Goal: Task Accomplishment & Management: Manage account settings

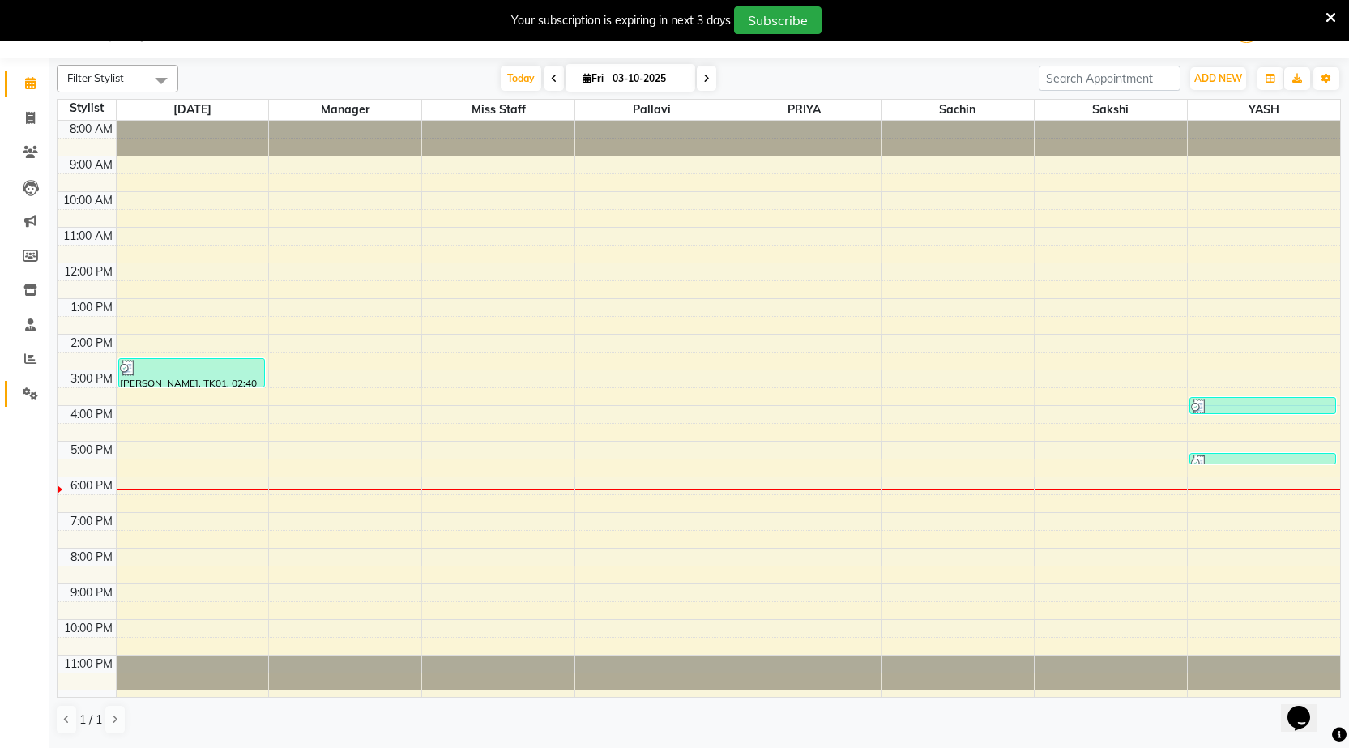
click at [32, 383] on link "Settings" at bounding box center [24, 394] width 39 height 27
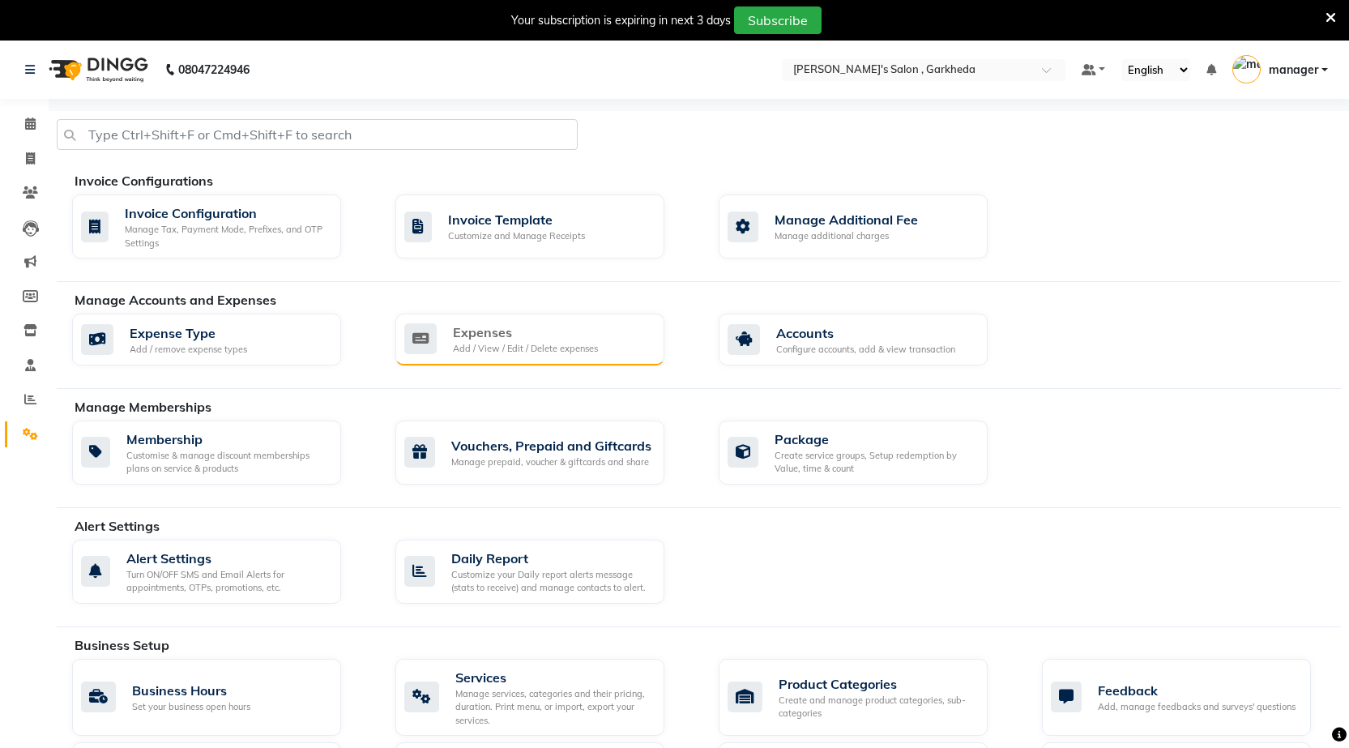
click at [636, 337] on div "Expenses Add / View / Edit / Delete expenses" at bounding box center [527, 338] width 247 height 33
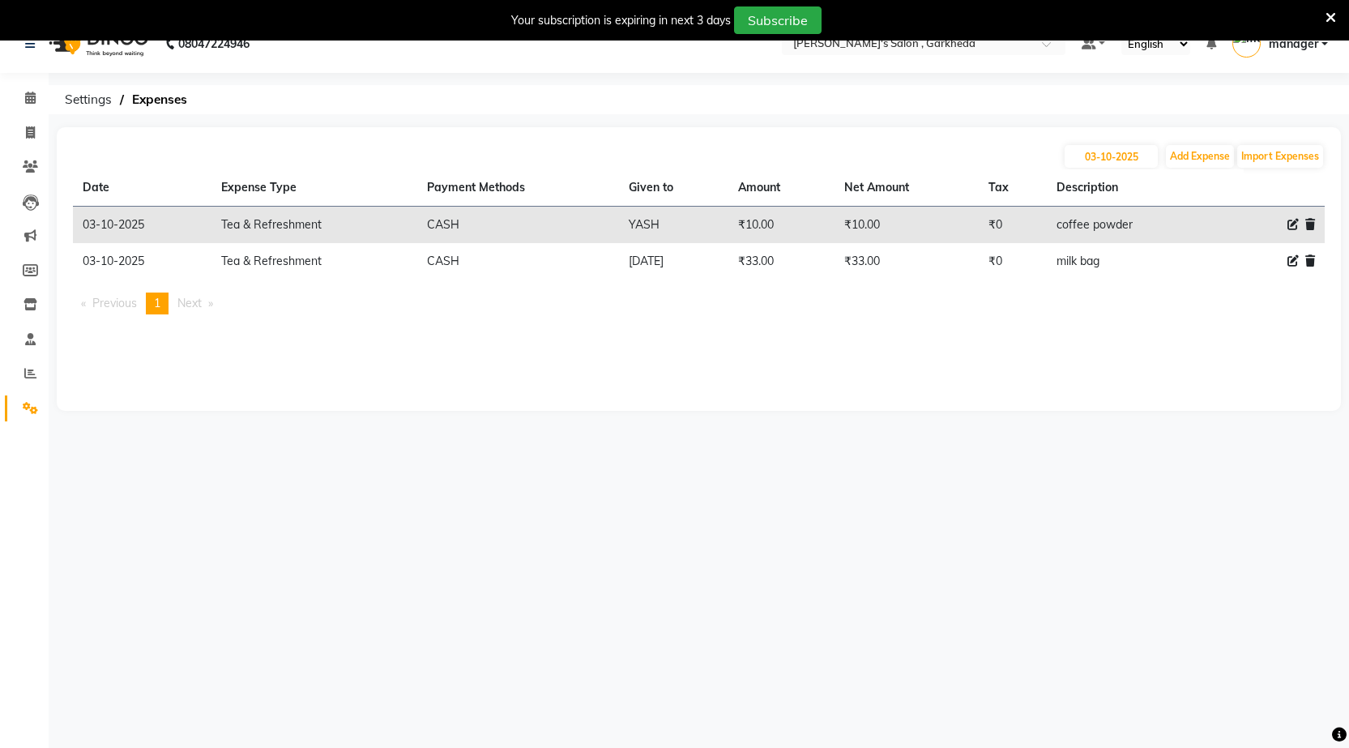
scroll to position [41, 0]
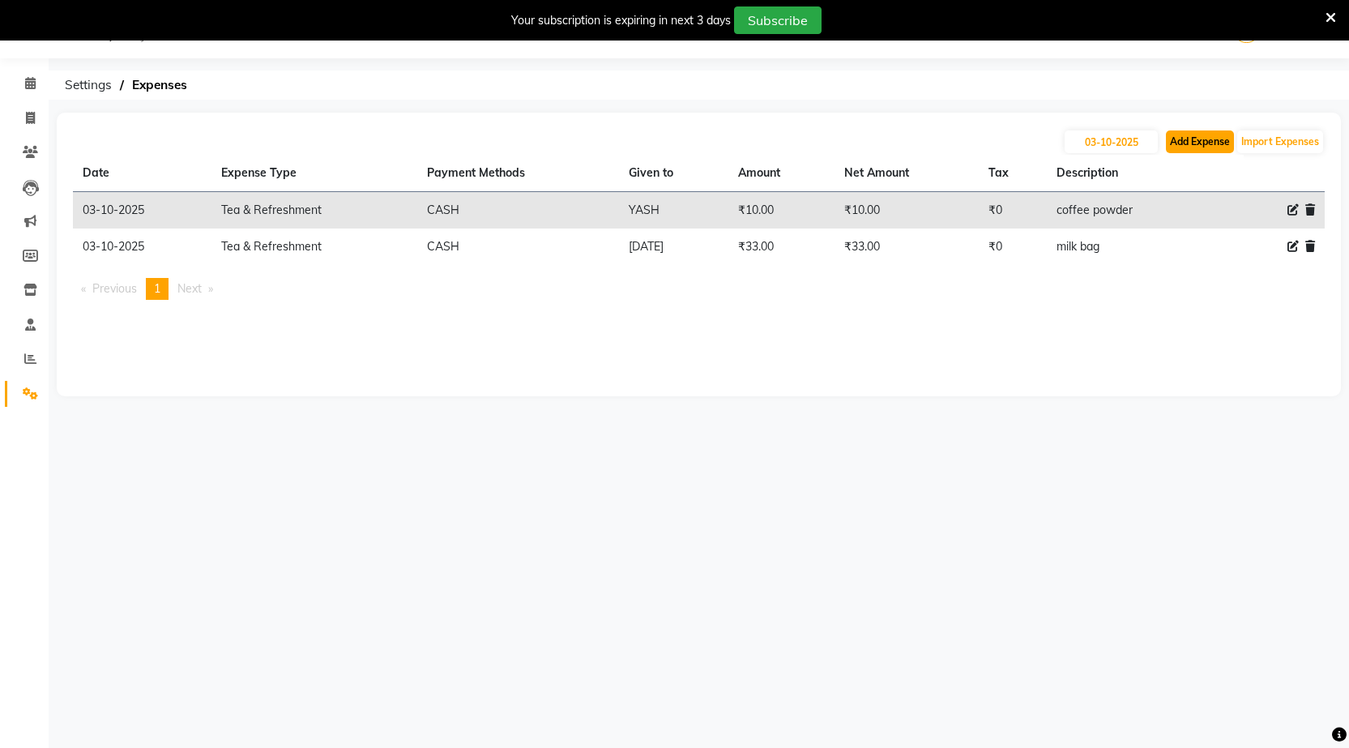
click at [1181, 146] on button "Add Expense" at bounding box center [1200, 141] width 68 height 23
select select "1"
select select "6133"
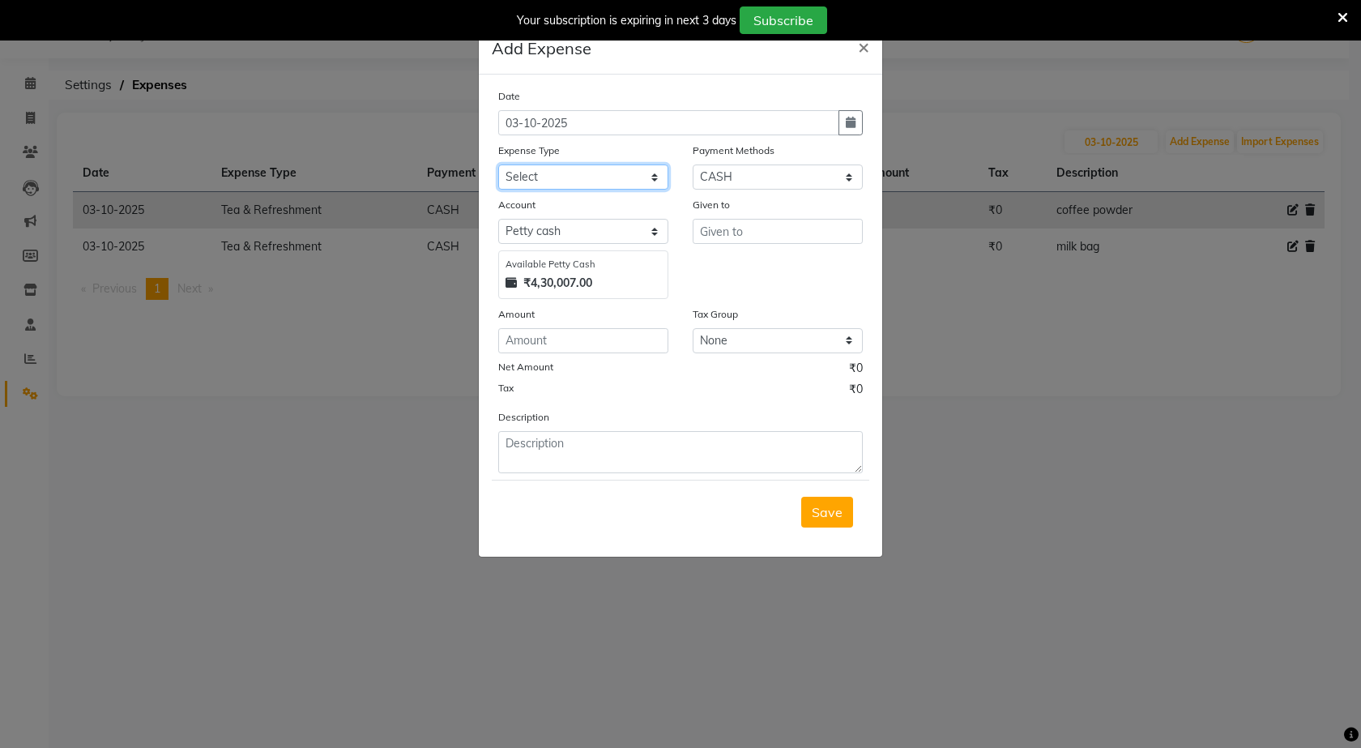
drag, startPoint x: 587, startPoint y: 166, endPoint x: 578, endPoint y: 181, distance: 18.2
click at [588, 165] on select "Select Advance Salary BANK TRANFAR Cash transfer to hub Client Snacks DISTRIBUT…" at bounding box center [583, 176] width 170 height 25
select select "11137"
click at [498, 164] on select "Select Advance Salary BANK TRANFAR Cash transfer to hub Client Snacks DISTRIBUT…" at bounding box center [583, 176] width 170 height 25
click at [644, 332] on input "number" at bounding box center [583, 340] width 170 height 25
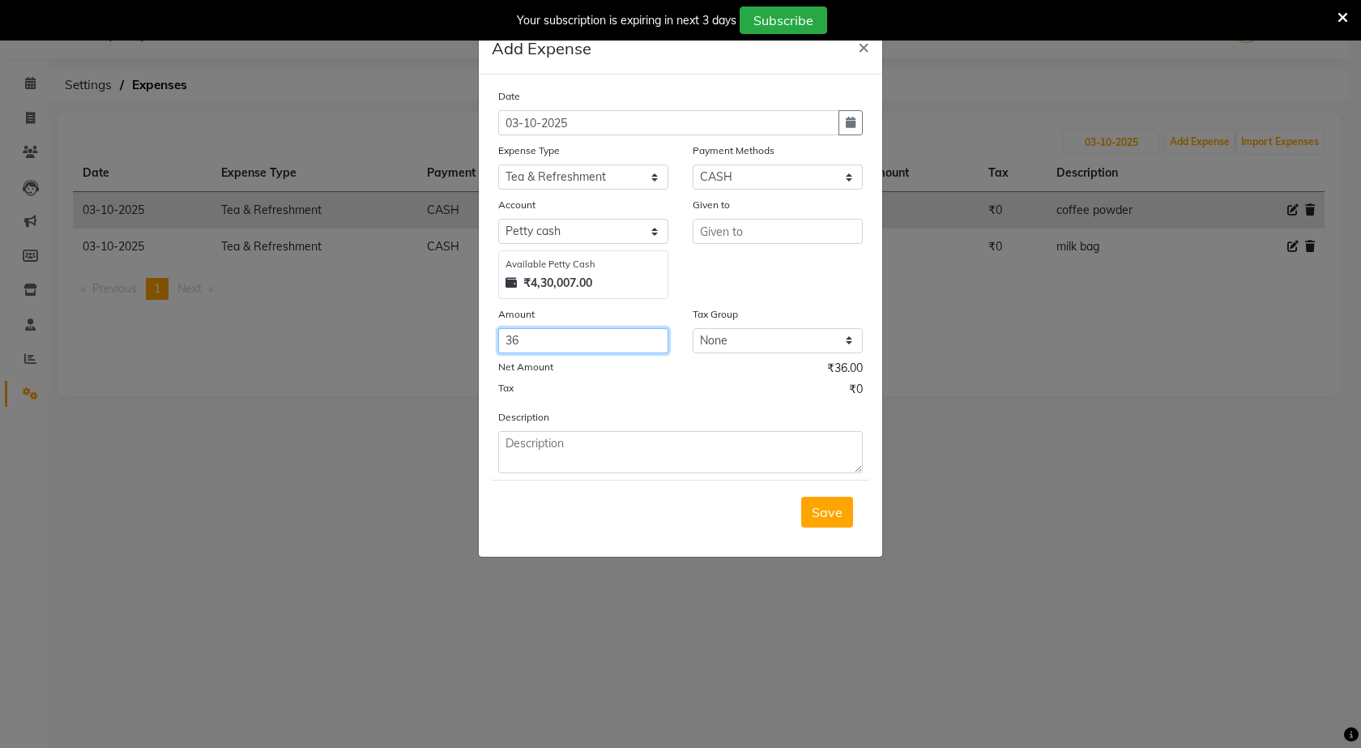
type input "36"
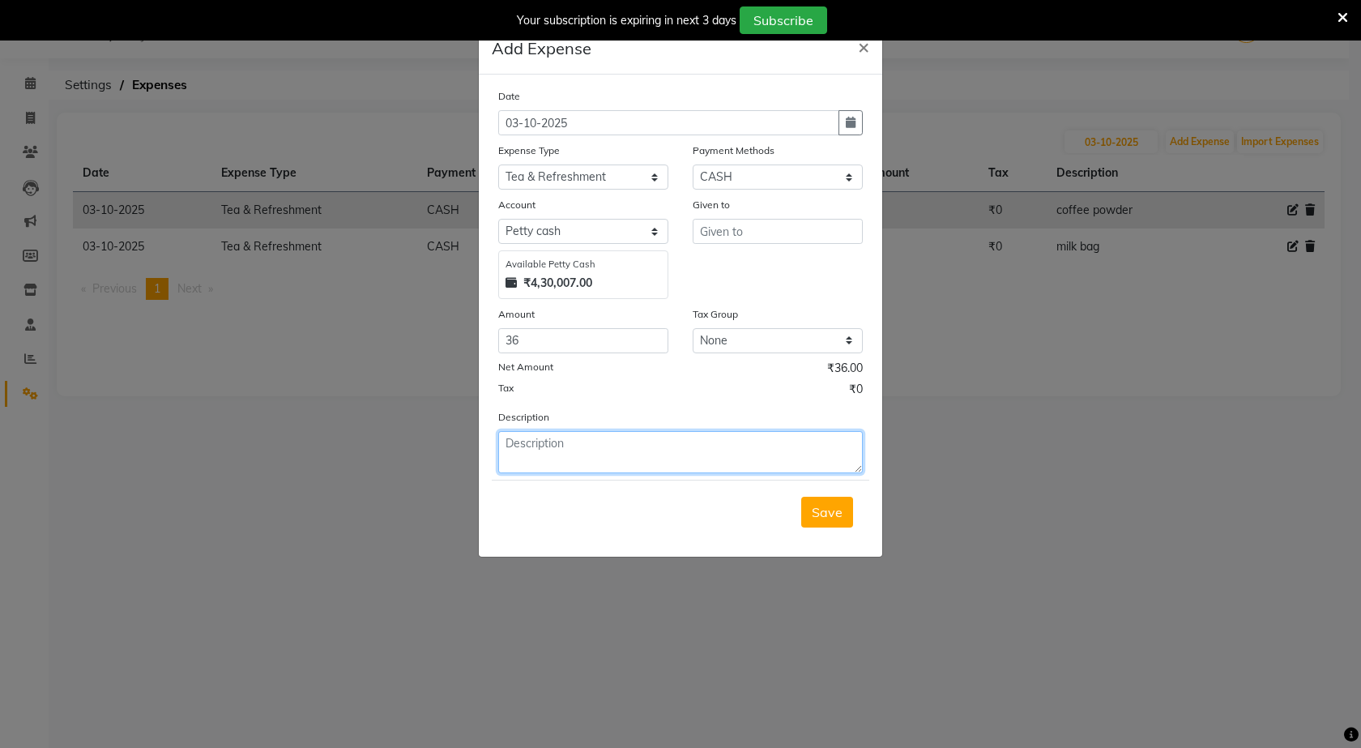
click at [693, 460] on textarea at bounding box center [680, 452] width 365 height 42
type textarea "milk bag"
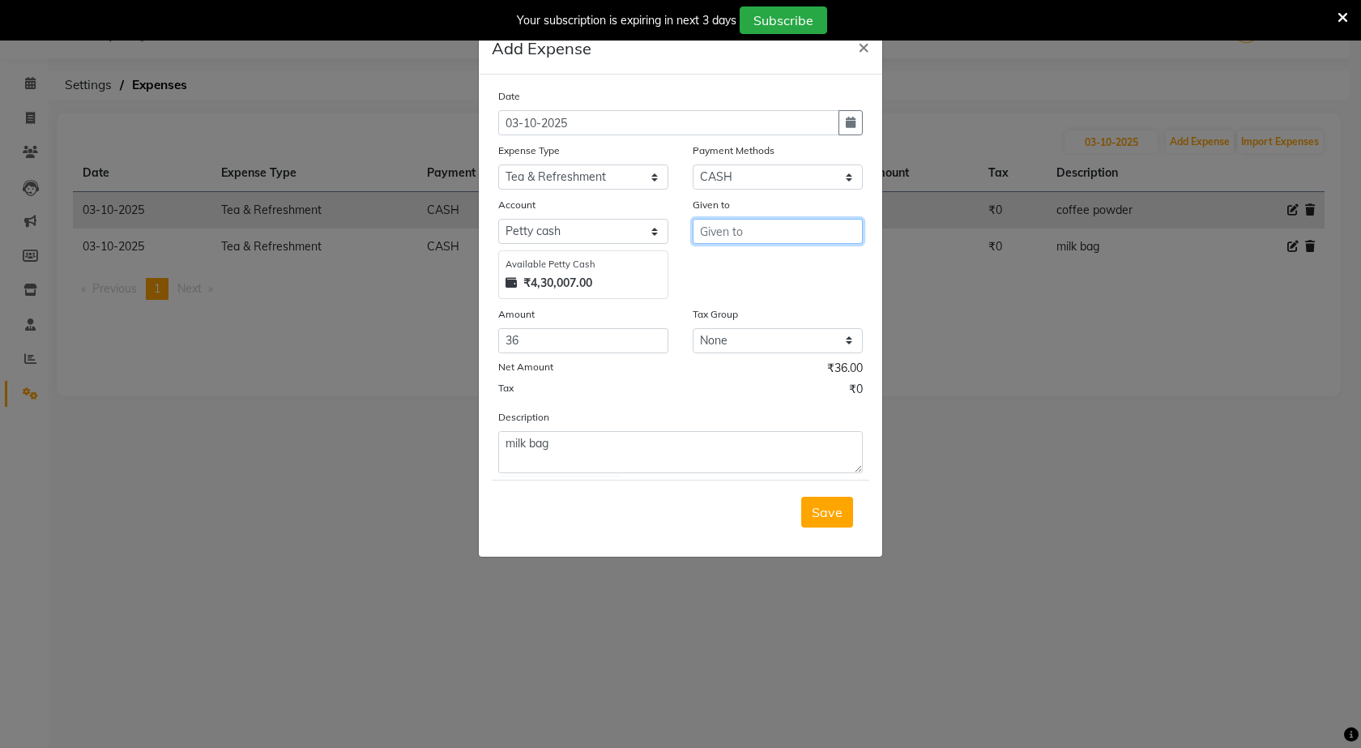
click at [828, 225] on input "text" at bounding box center [778, 231] width 170 height 25
click at [777, 262] on button "k arti k" at bounding box center [758, 266] width 128 height 26
click at [794, 233] on input "[DATE]" at bounding box center [778, 231] width 170 height 25
type input "k"
click at [760, 324] on button "s ak s hi" at bounding box center [769, 318] width 150 height 26
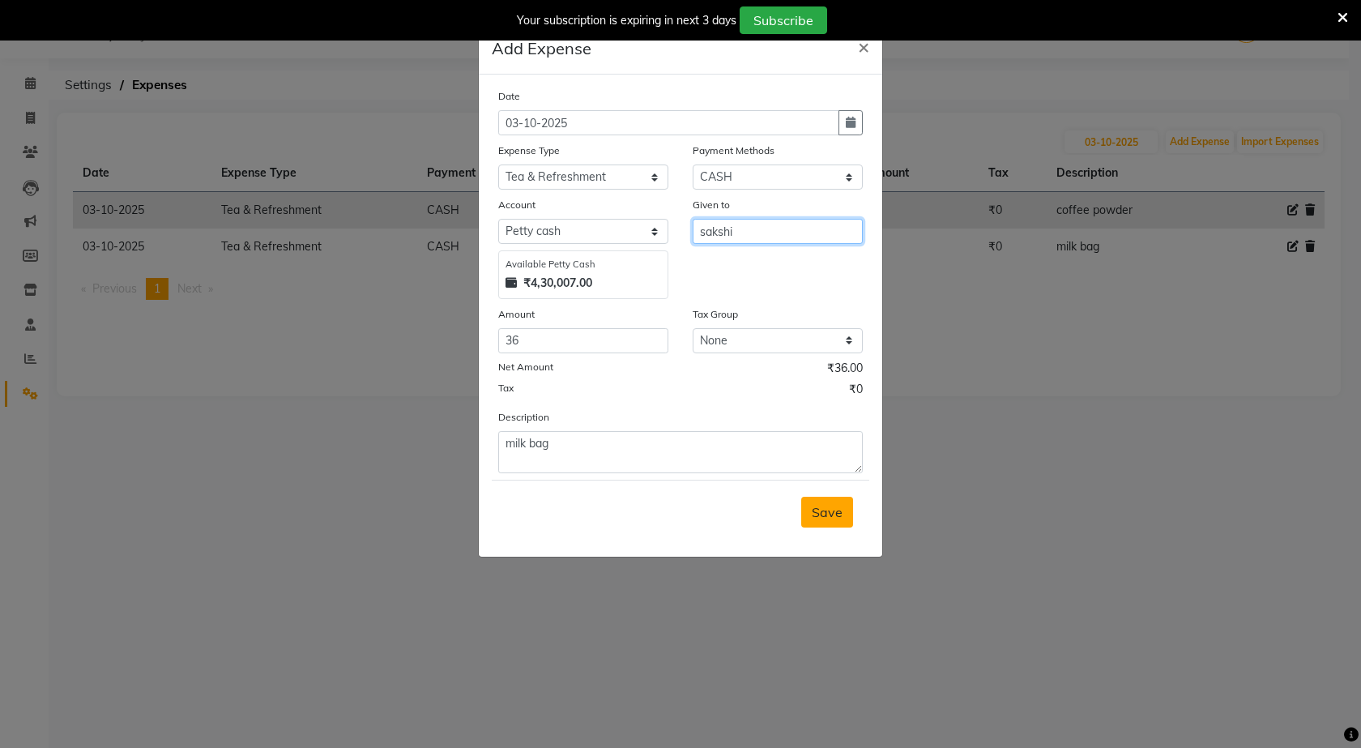
type input "sakshi"
click at [840, 511] on span "Save" at bounding box center [827, 512] width 31 height 16
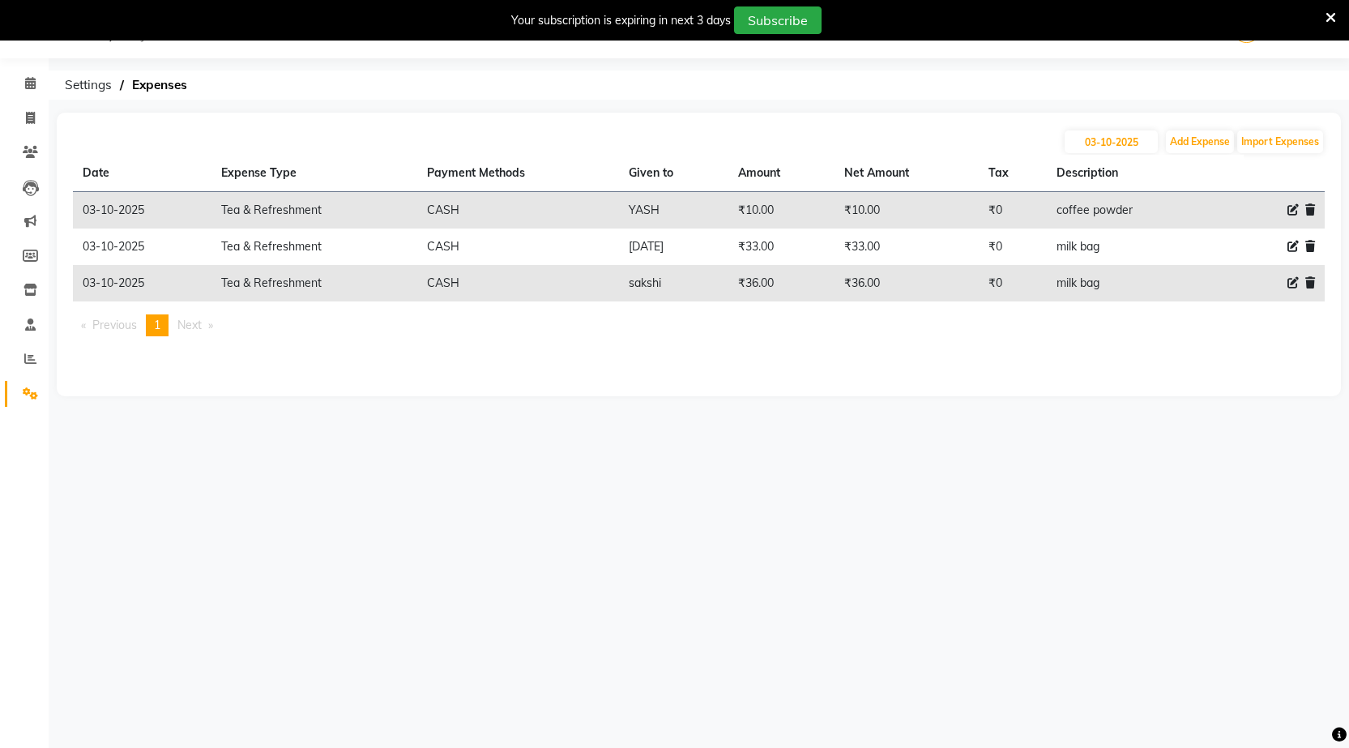
click at [1197, 128] on div "[DATE] Add Expense Import Expenses Date Expense Type Payment Methods Given to A…" at bounding box center [699, 255] width 1284 height 284
click at [1197, 141] on button "Add Expense" at bounding box center [1200, 141] width 68 height 23
select select "1"
select select "6133"
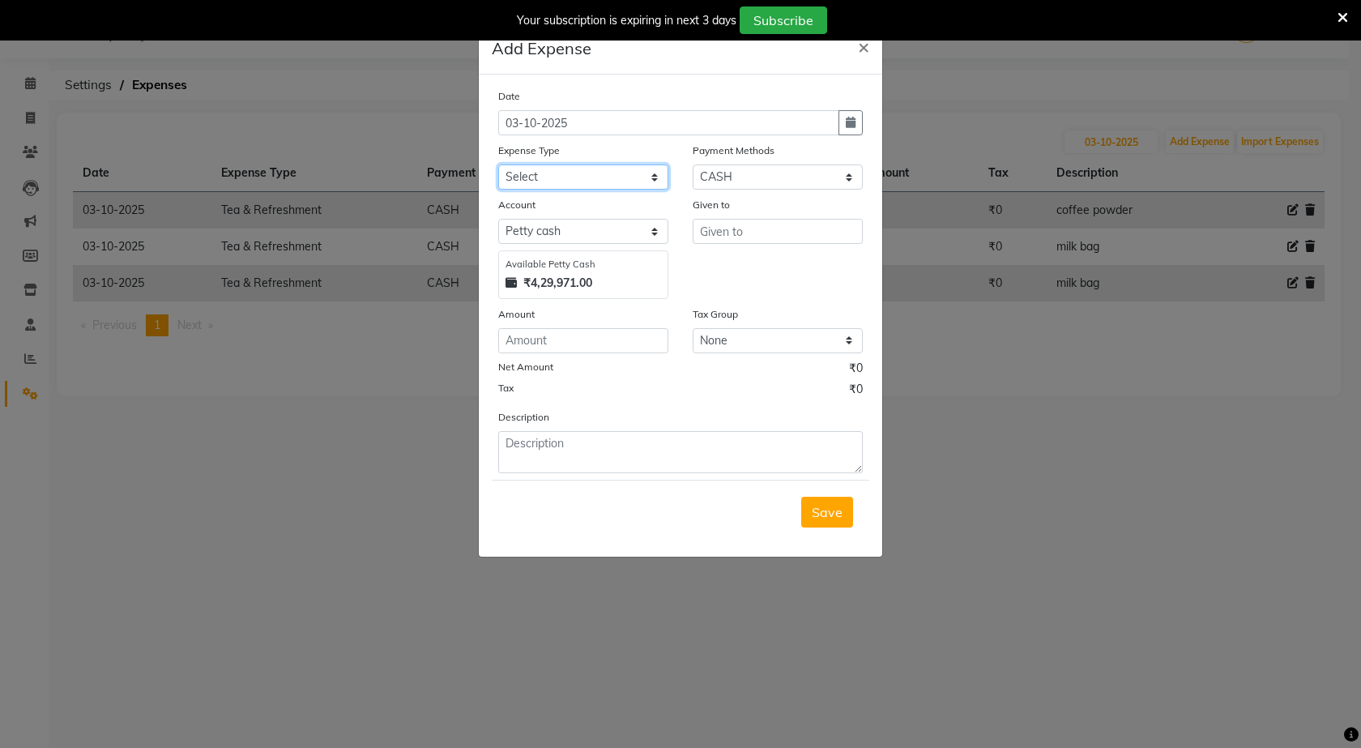
click at [620, 181] on select "Select Advance Salary BANK TRANFAR Cash transfer to hub Client Snacks DISTRIBUT…" at bounding box center [583, 176] width 170 height 25
select select "11130"
click at [498, 164] on select "Select Advance Salary BANK TRANFAR Cash transfer to hub Client Snacks DISTRIBUT…" at bounding box center [583, 176] width 170 height 25
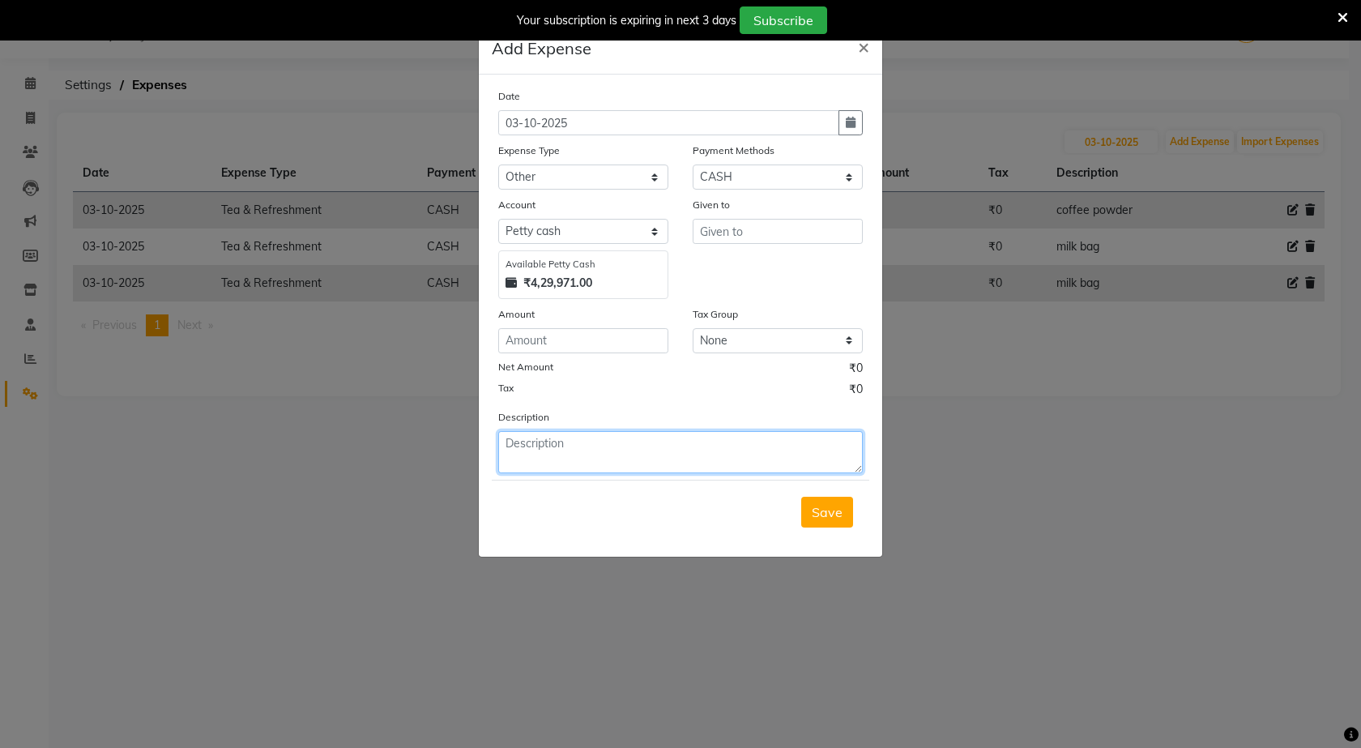
click at [593, 452] on textarea at bounding box center [680, 452] width 365 height 42
click at [552, 445] on textarea "[DATE] stikar" at bounding box center [680, 452] width 365 height 42
click at [597, 438] on textarea "[DATE] stickar" at bounding box center [680, 452] width 365 height 42
type textarea "[DATE] stickar"
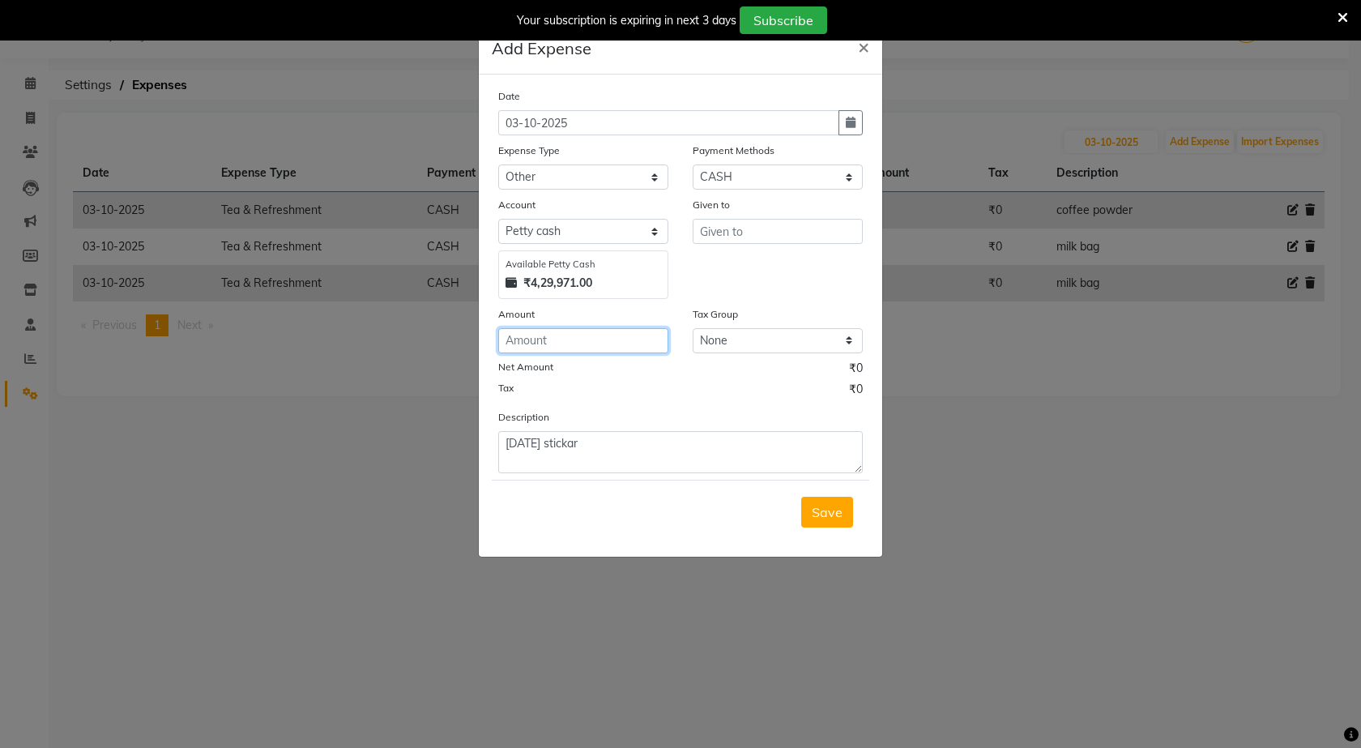
click at [578, 336] on input "number" at bounding box center [583, 340] width 170 height 25
type input "150"
click at [760, 230] on input "text" at bounding box center [778, 231] width 170 height 25
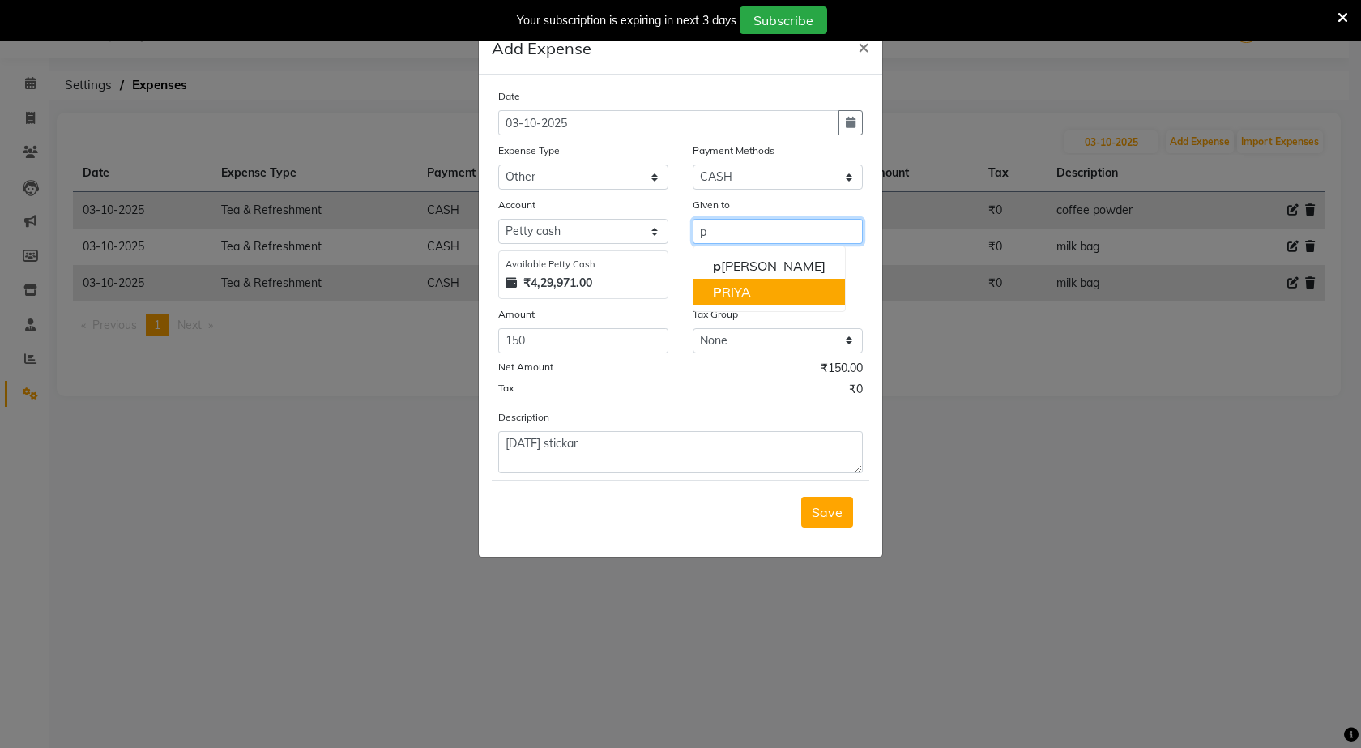
click at [748, 283] on button "P [PERSON_NAME]" at bounding box center [770, 292] width 152 height 26
type input "PRIYA"
click at [813, 510] on span "Save" at bounding box center [827, 512] width 31 height 16
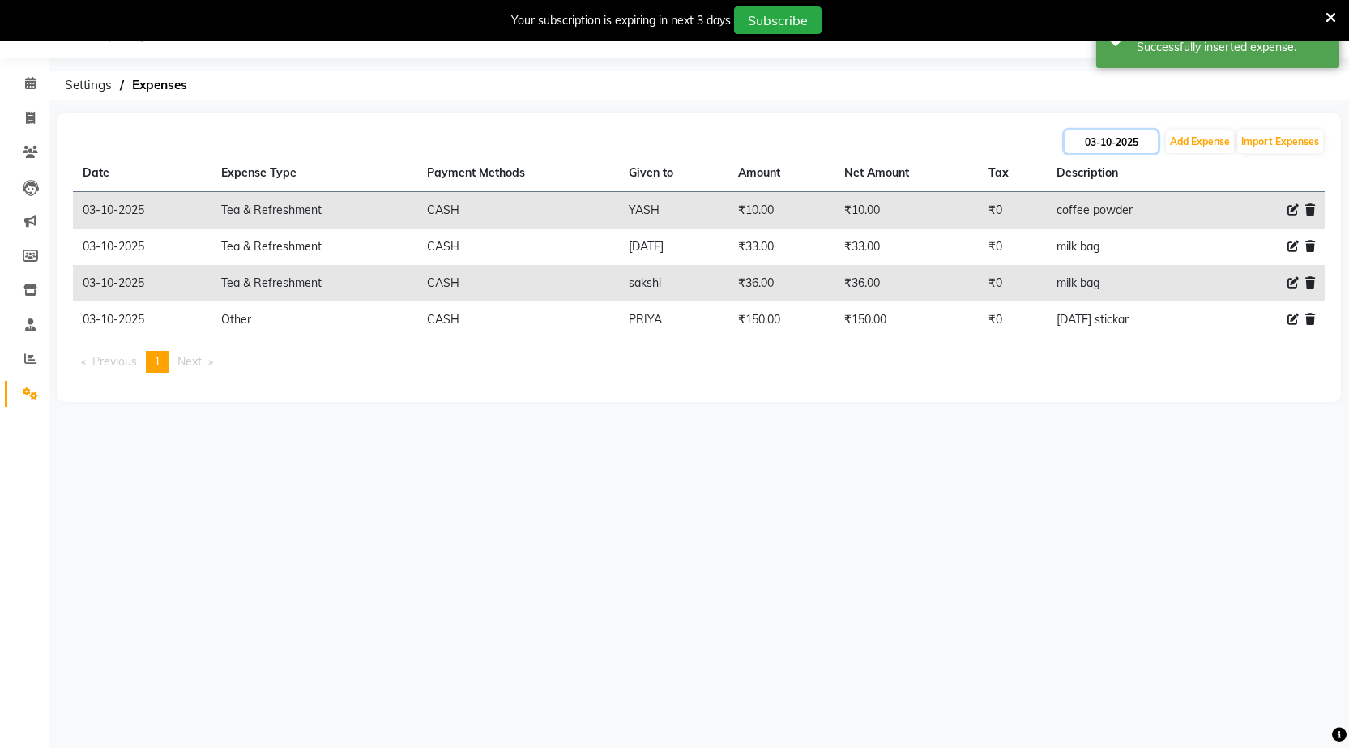
click at [1123, 142] on input "03-10-2025" at bounding box center [1111, 141] width 93 height 23
select select "10"
select select "2025"
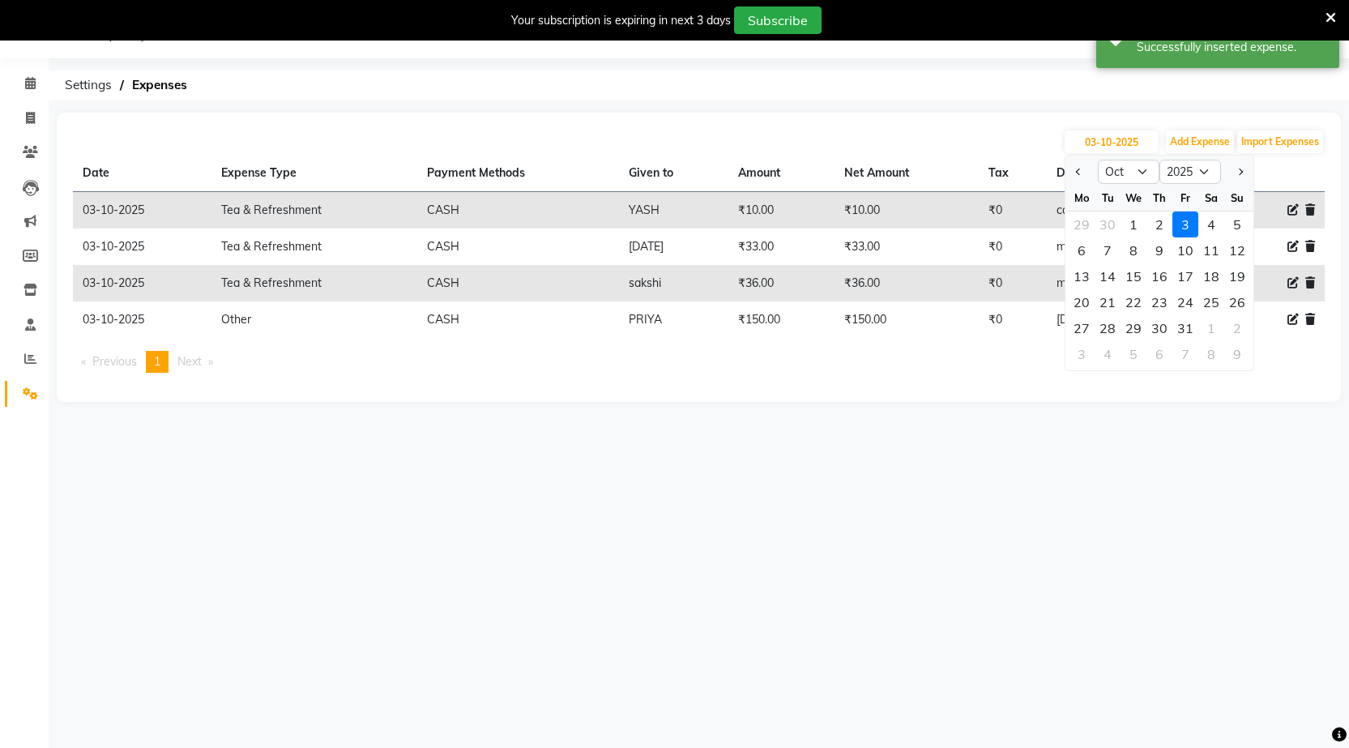
click at [1167, 226] on div "2" at bounding box center [1159, 224] width 26 height 26
type input "02-10-2025"
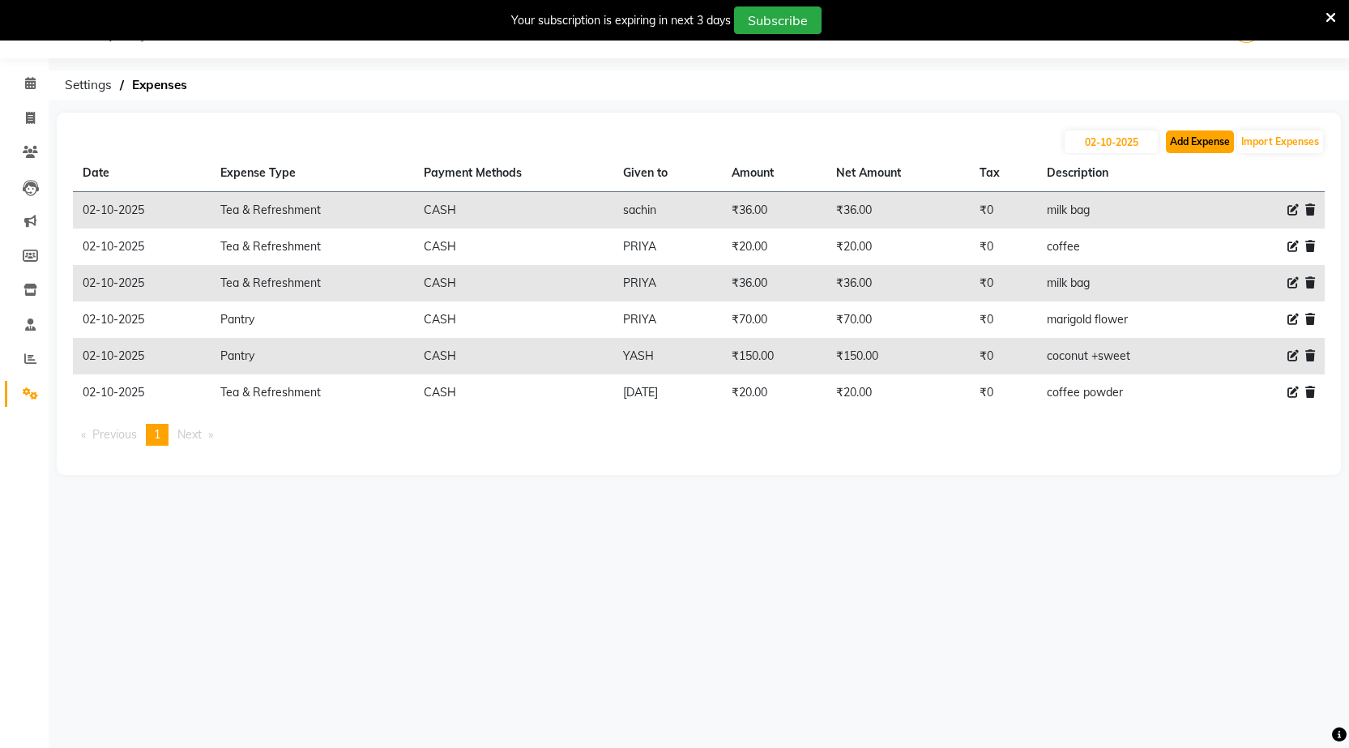
click at [1184, 138] on button "Add Expense" at bounding box center [1200, 141] width 68 height 23
select select "1"
select select "6133"
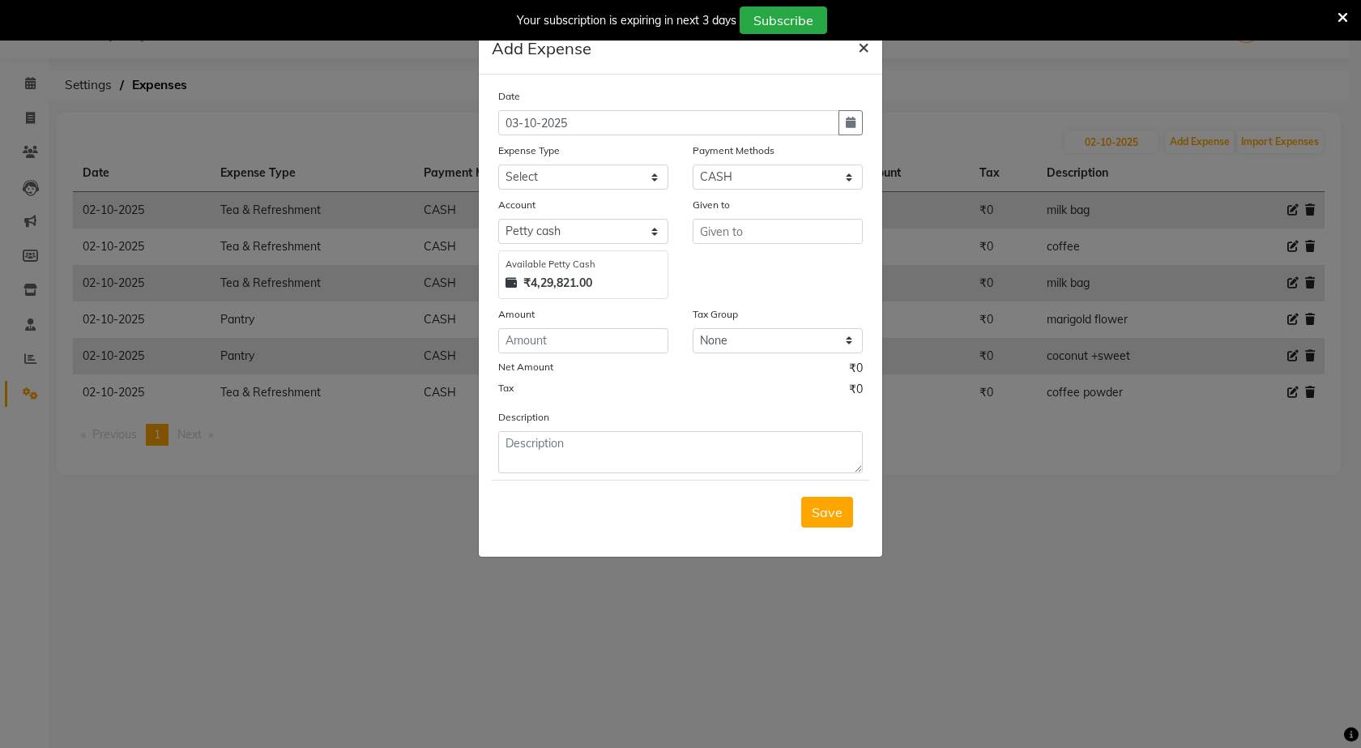
click at [858, 45] on span "×" at bounding box center [863, 46] width 11 height 24
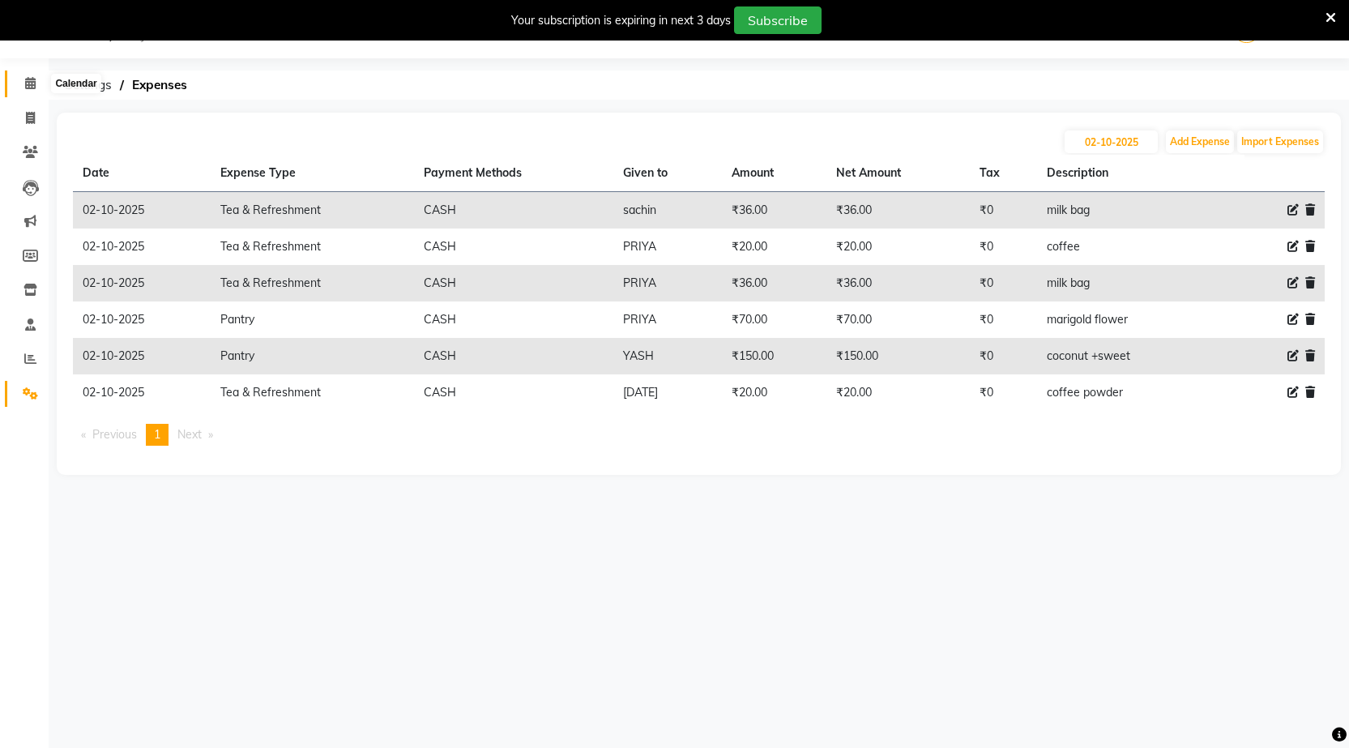
click at [30, 79] on icon at bounding box center [30, 83] width 11 height 12
